Goal: Task Accomplishment & Management: Complete application form

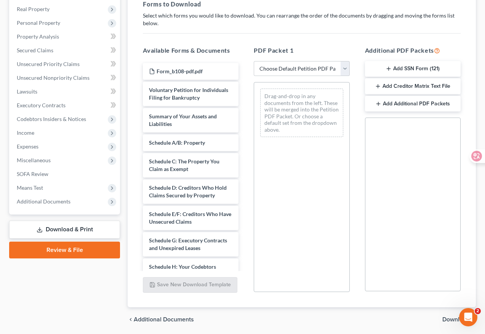
scroll to position [115, 0]
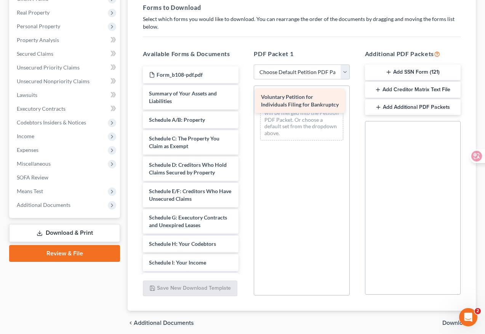
drag, startPoint x: 192, startPoint y: 97, endPoint x: 305, endPoint y: 101, distance: 112.1
click at [245, 101] on div "Voluntary Petition for Individuals Filing for Bankruptcy Form_b108-pdf.pdf Volu…" at bounding box center [191, 286] width 108 height 441
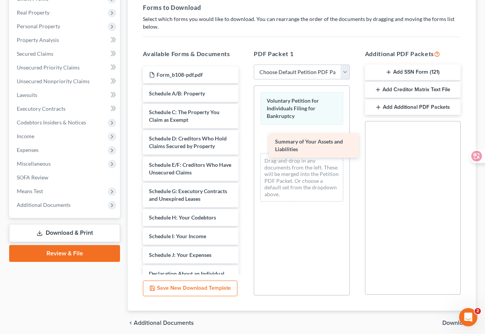
drag, startPoint x: 212, startPoint y: 93, endPoint x: 338, endPoint y: 142, distance: 135.5
click at [245, 142] on div "Summary of Your Assets and Liabilities Form_b108-pdf.pdf Summary of Your Assets…" at bounding box center [191, 273] width 108 height 415
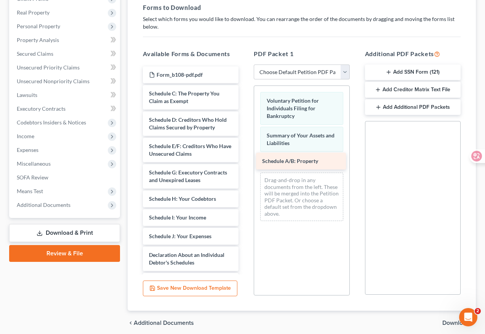
drag, startPoint x: 212, startPoint y: 92, endPoint x: 327, endPoint y: 163, distance: 134.3
click at [245, 163] on div "Schedule A/B: Property Form_b108-pdf.pdf Schedule A/B: Property Schedule C: The…" at bounding box center [191, 264] width 108 height 396
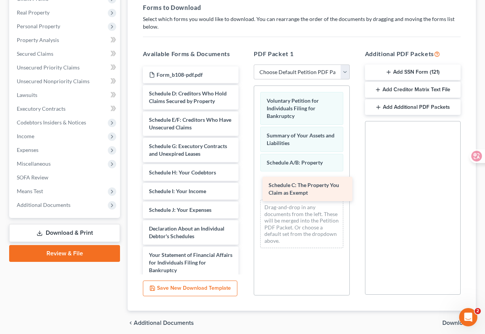
drag, startPoint x: 184, startPoint y: 95, endPoint x: 303, endPoint y: 186, distance: 149.9
click at [245, 186] on div "Schedule C: The Property You Claim as Exempt Form_b108-pdf.pdf Schedule C: The …" at bounding box center [191, 251] width 108 height 370
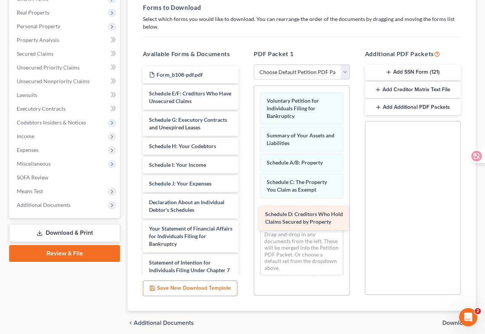
drag, startPoint x: 199, startPoint y: 93, endPoint x: 316, endPoint y: 207, distance: 163.6
click at [245, 207] on div "Schedule D: Creditors Who Hold Claims Secured by Property Form_b108-pdf.pdf Sch…" at bounding box center [191, 237] width 108 height 343
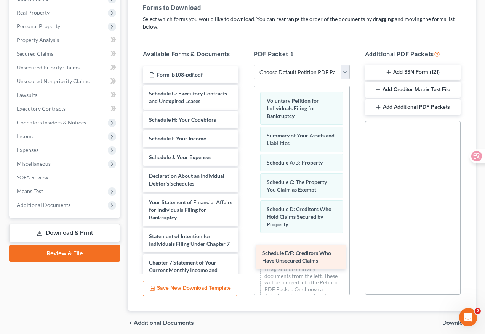
drag, startPoint x: 190, startPoint y: 96, endPoint x: 303, endPoint y: 253, distance: 193.6
click at [245, 253] on div "Schedule E/F: Creditors Who Have Unsecured Claims Form_b108-pdf.pdf Schedule E/…" at bounding box center [191, 224] width 108 height 317
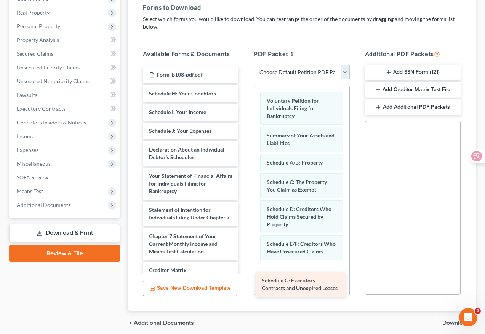
drag, startPoint x: 197, startPoint y: 102, endPoint x: 310, endPoint y: 289, distance: 218.9
click at [245, 289] on div "Schedule G: Executory Contracts and Unexpired Leases Form_b108-pdf.pdf Schedule…" at bounding box center [191, 211] width 108 height 291
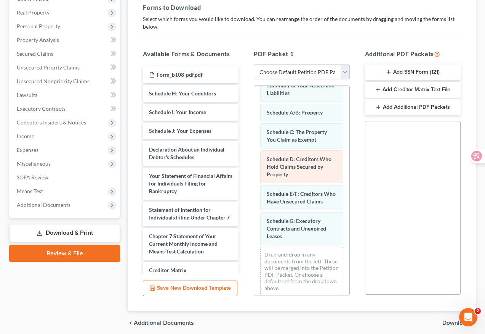
scroll to position [64, 0]
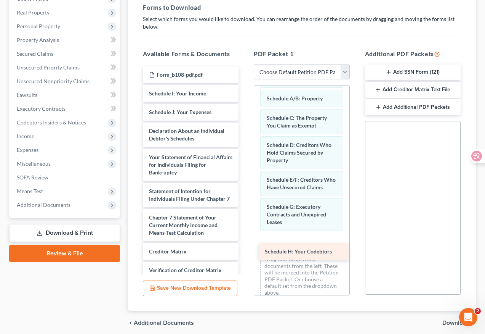
drag, startPoint x: 202, startPoint y: 95, endPoint x: 318, endPoint y: 254, distance: 196.4
click at [245, 254] on div "Schedule H: Your Codebtors Form_b108-pdf.pdf Schedule H: Your Codebtors Schedul…" at bounding box center [191, 202] width 108 height 272
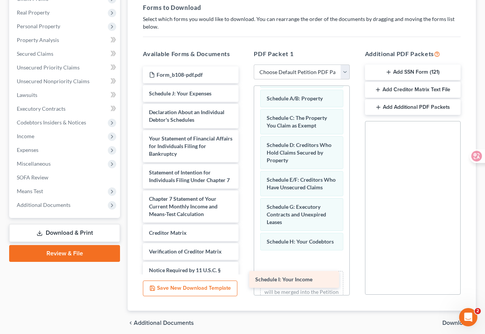
drag, startPoint x: 187, startPoint y: 95, endPoint x: 293, endPoint y: 281, distance: 214.6
click at [245, 281] on div "Schedule I: Your Income Form_b108-pdf.pdf Schedule I: Your Income Schedule J: Y…" at bounding box center [191, 192] width 108 height 253
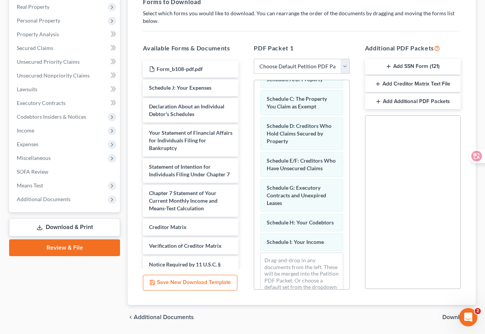
scroll to position [73, 0]
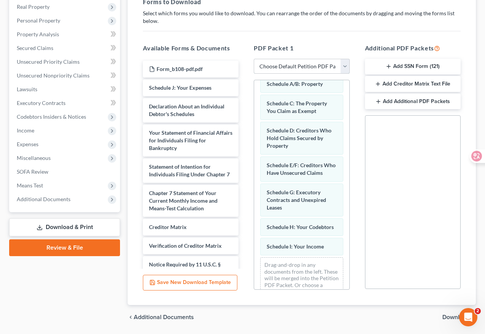
click at [317, 65] on select "Choose Default Petition PDF Packet Complete Bankruptcy Petition (all forms and …" at bounding box center [302, 66] width 96 height 15
select select "0"
click at [254, 59] on select "Choose Default Petition PDF Packet Complete Bankruptcy Petition (all forms and …" at bounding box center [302, 66] width 96 height 15
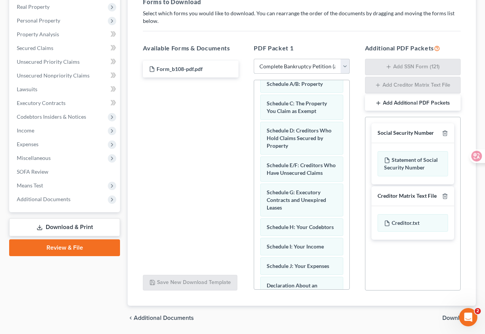
scroll to position [362, 0]
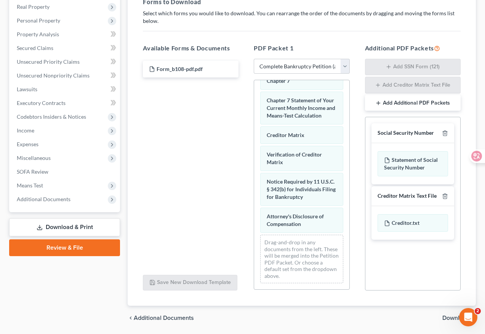
click at [89, 250] on link "Review & File" at bounding box center [64, 247] width 111 height 17
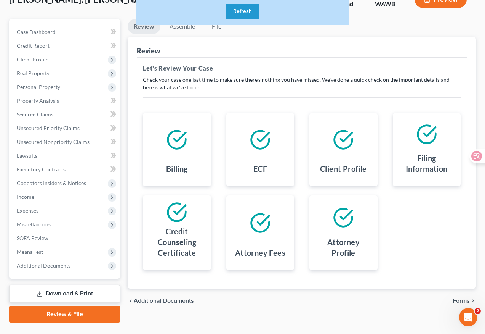
scroll to position [71, 0]
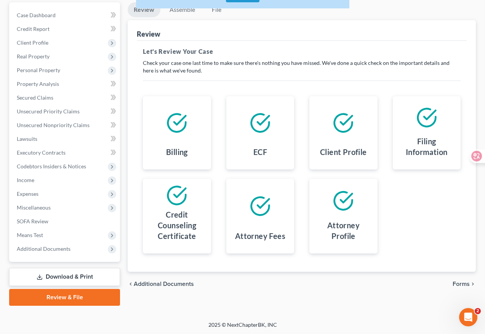
click at [450, 282] on span "Forms" at bounding box center [461, 284] width 17 height 6
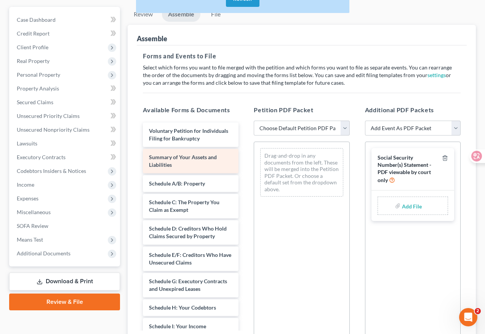
scroll to position [66, 0]
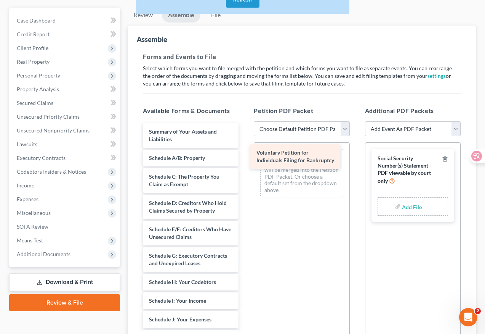
drag, startPoint x: 206, startPoint y: 129, endPoint x: 317, endPoint y: 151, distance: 113.4
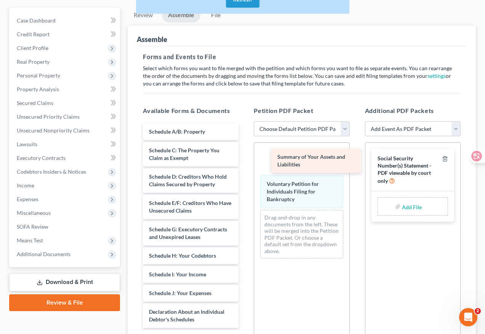
drag, startPoint x: 184, startPoint y: 131, endPoint x: 312, endPoint y: 157, distance: 131.0
click at [245, 157] on div "Summary of Your Assets and Liabilities Summary of Your Assets and Liabilities S…" at bounding box center [191, 339] width 108 height 433
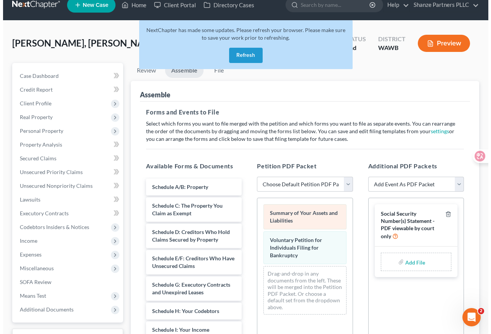
scroll to position [11, 0]
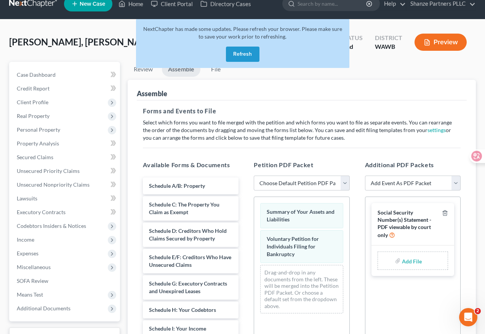
click at [450, 46] on button "Preview" at bounding box center [441, 42] width 52 height 17
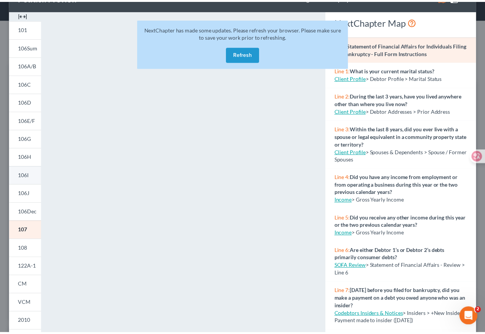
scroll to position [0, 0]
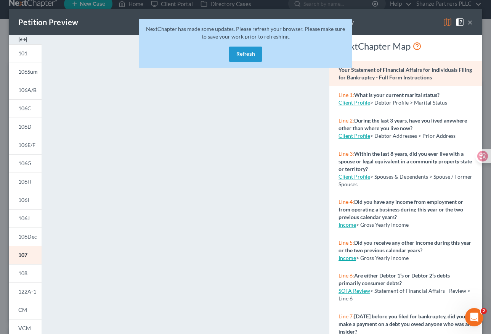
click at [450, 25] on button "×" at bounding box center [469, 22] width 5 height 9
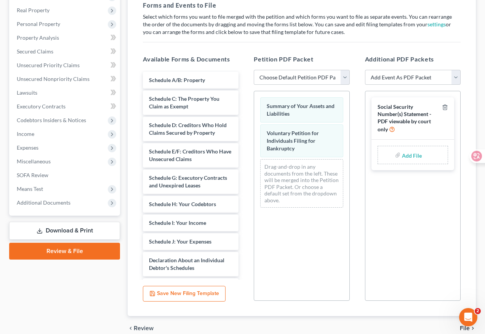
scroll to position [115, 0]
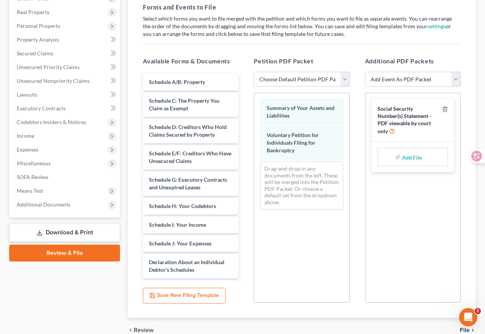
click at [301, 81] on select "Choose Default Petition PDF Packet Emergency Filing (Voluntary Petition and Cre…" at bounding box center [302, 79] width 96 height 15
click at [254, 72] on select "Choose Default Petition PDF Packet Emergency Filing (Voluntary Petition and Cre…" at bounding box center [302, 79] width 96 height 15
click at [310, 80] on select "Choose Default Petition PDF Packet Emergency Filing (Voluntary Petition and Cre…" at bounding box center [302, 79] width 96 height 15
select select "0"
click at [254, 72] on select "Choose Default Petition PDF Packet Emergency Filing (Voluntary Petition and Cre…" at bounding box center [302, 79] width 96 height 15
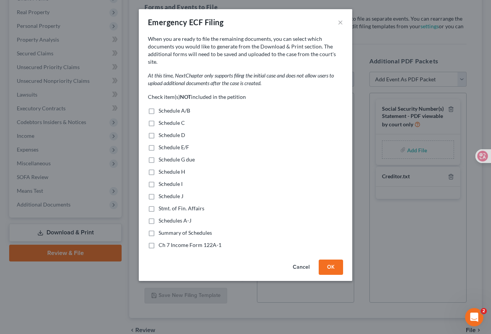
click at [313, 78] on p "At this time, NextChapter only supports filing the initial case and does not al…" at bounding box center [245, 79] width 195 height 15
click at [340, 22] on button "×" at bounding box center [340, 22] width 5 height 9
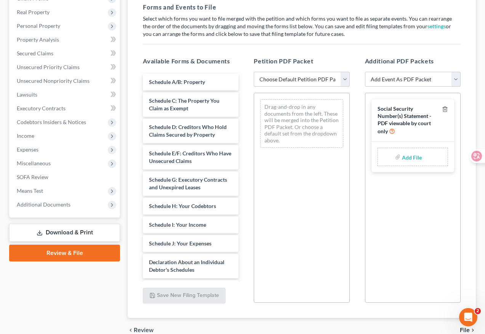
click at [323, 79] on select "Choose Default Petition PDF Packet Emergency Filing (Voluntary Petition and Cre…" at bounding box center [302, 79] width 96 height 15
select select "1"
click at [254, 72] on select "Choose Default Petition PDF Packet Emergency Filing (Voluntary Petition and Cre…" at bounding box center [302, 79] width 96 height 15
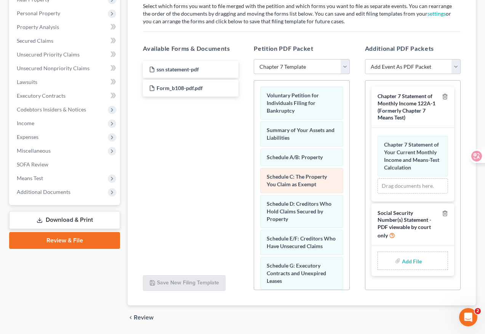
scroll to position [124, 0]
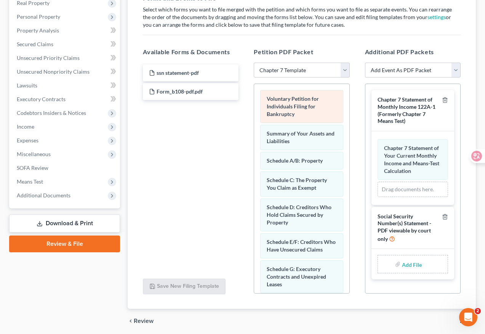
click at [304, 105] on span "Voluntary Petition for Individuals Filing for Bankruptcy" at bounding box center [293, 106] width 52 height 22
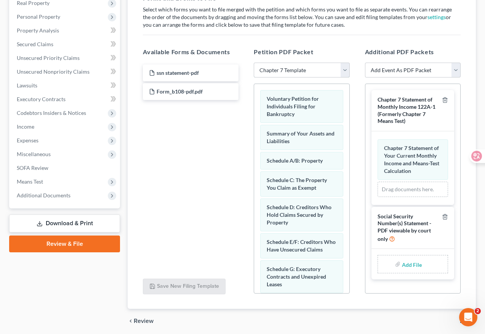
click at [286, 71] on select "Choose Default Petition PDF Packet Emergency Filing (Voluntary Petition and Cre…" at bounding box center [302, 70] width 96 height 15
select select
click at [254, 63] on select "Choose Default Petition PDF Packet Emergency Filing (Voluntary Petition and Cre…" at bounding box center [302, 70] width 96 height 15
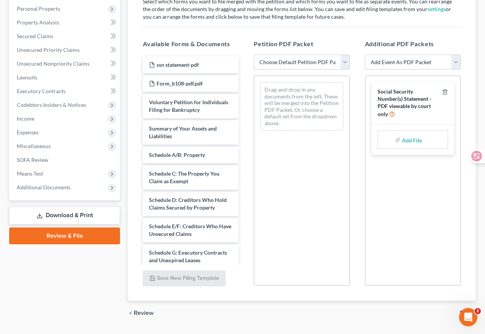
scroll to position [130, 0]
